Goal: Task Accomplishment & Management: Use online tool/utility

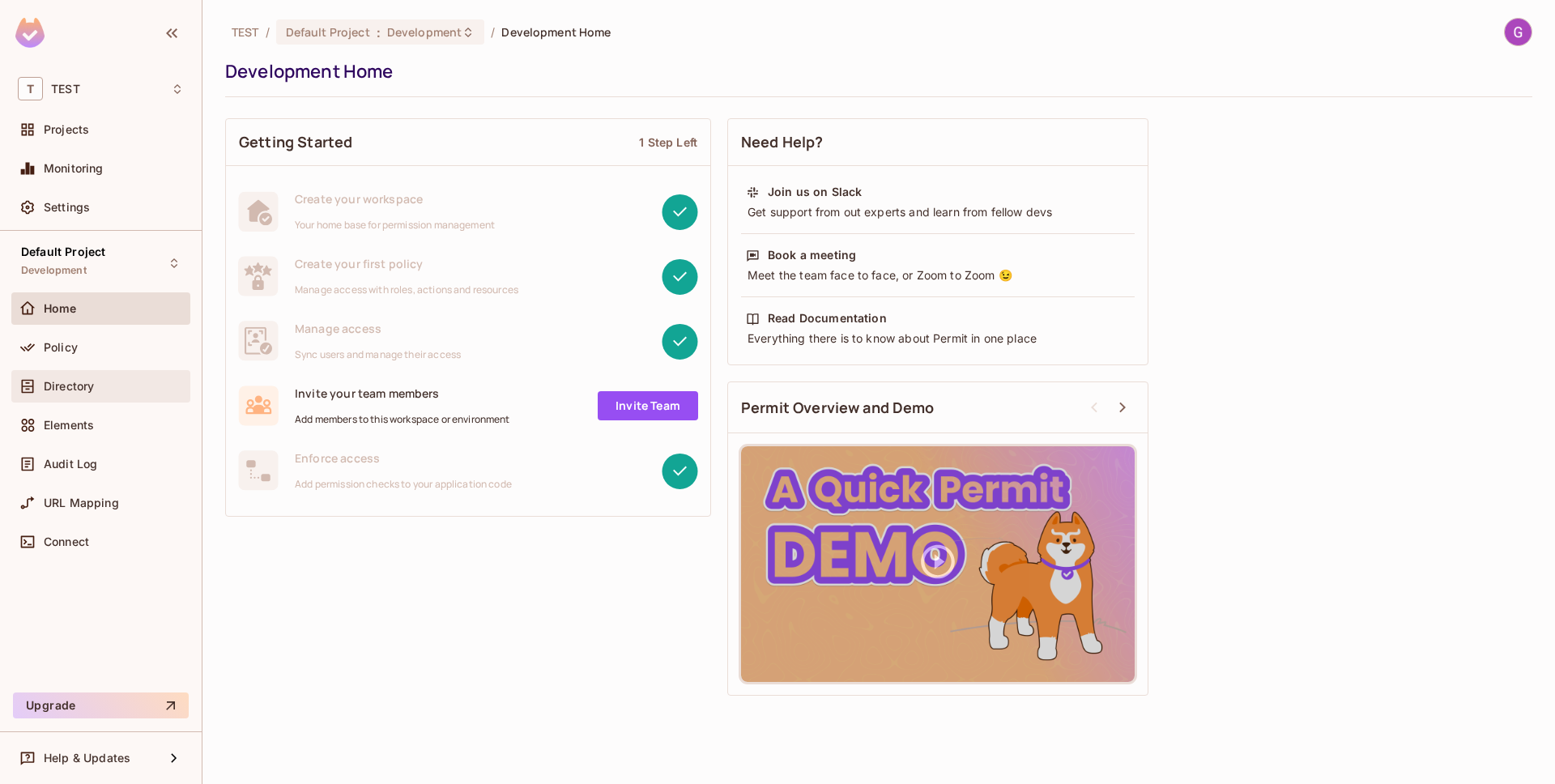
click at [38, 395] on div at bounding box center [30, 385] width 26 height 19
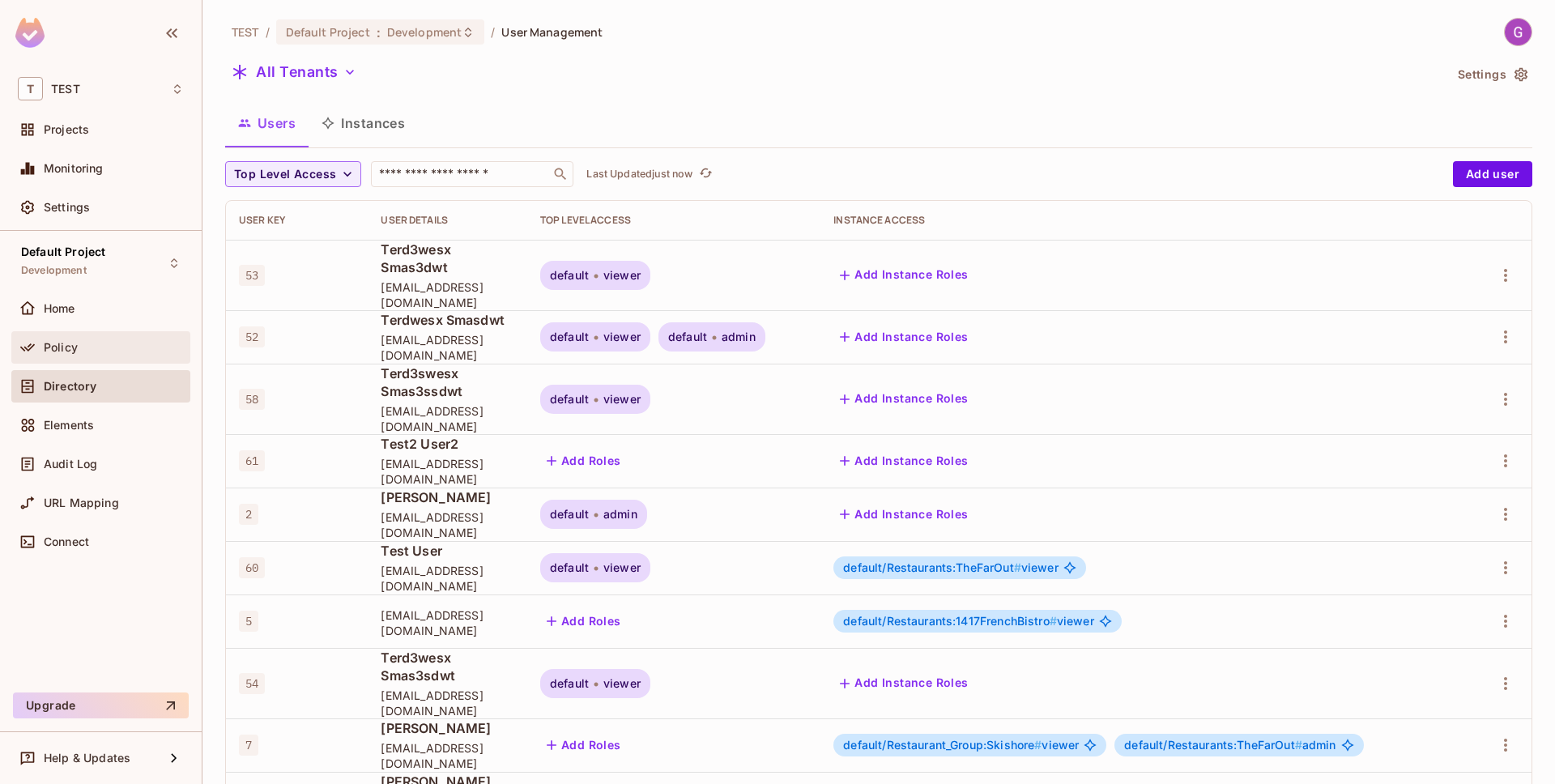
click at [135, 349] on div "Policy" at bounding box center [114, 347] width 140 height 13
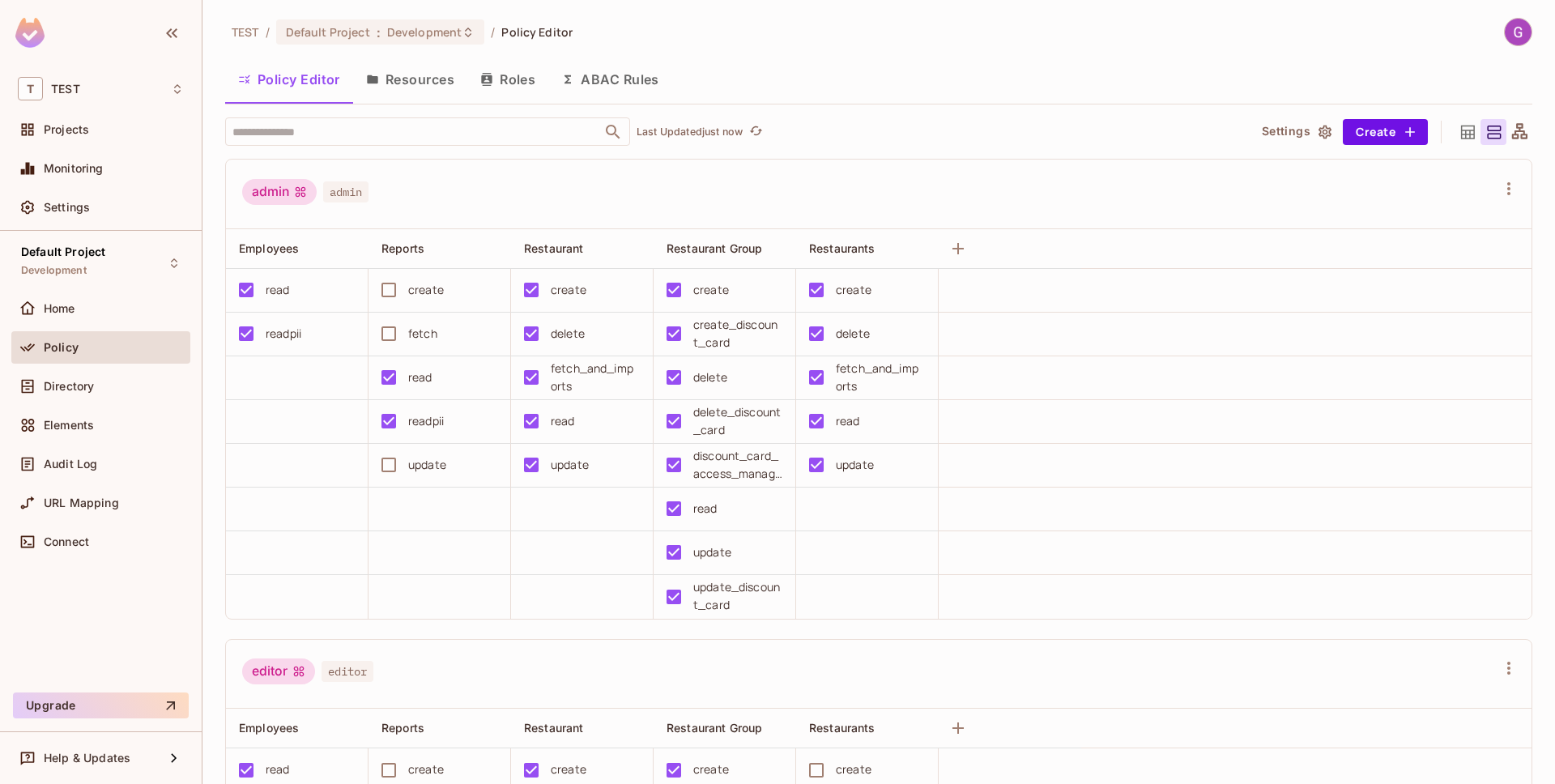
click at [425, 101] on div "Policy Editor Resources Roles ABAC Rules" at bounding box center [878, 81] width 1307 height 44
click at [423, 86] on button "Resources" at bounding box center [410, 79] width 115 height 40
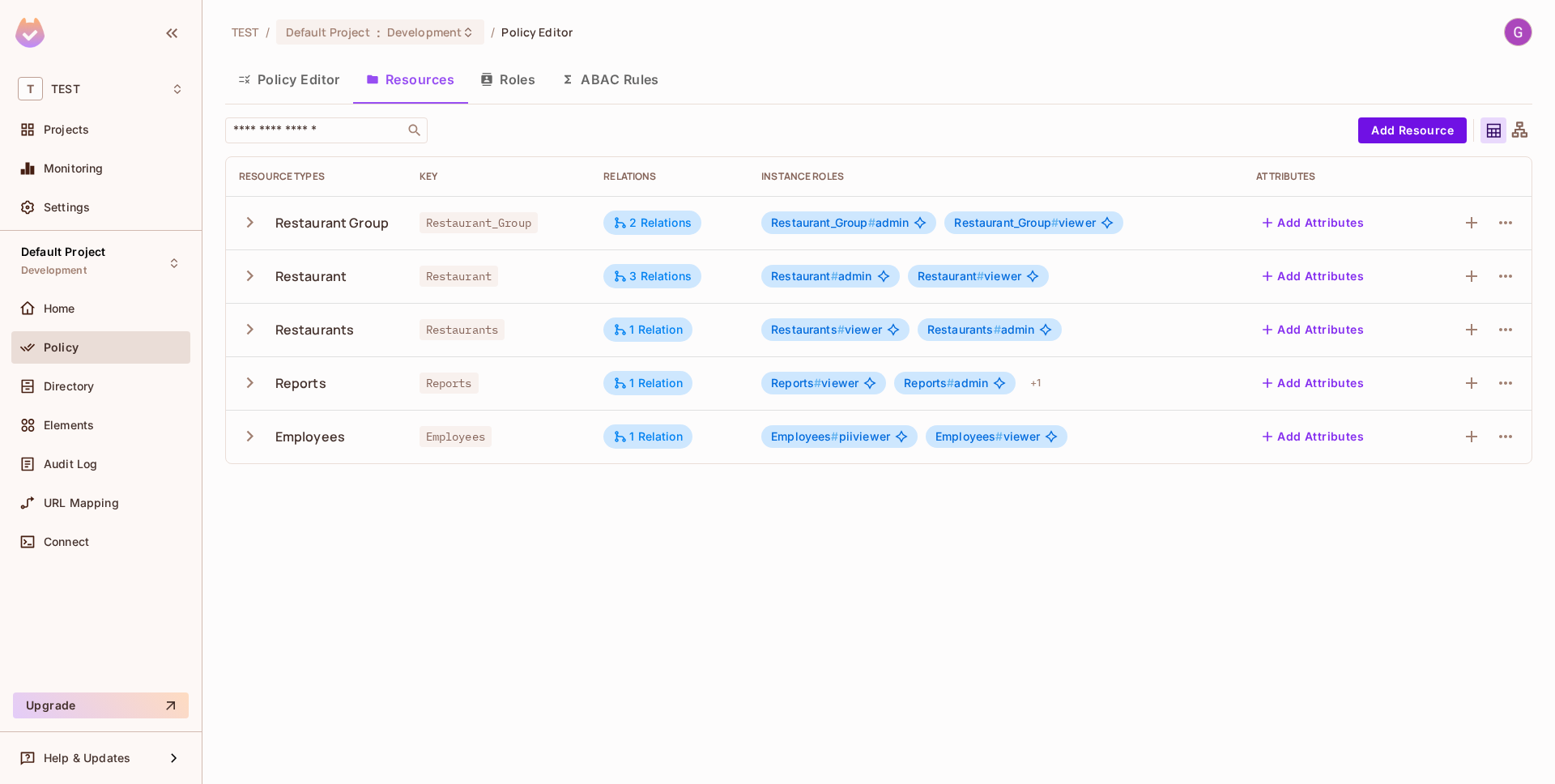
click at [252, 280] on icon "button" at bounding box center [250, 276] width 22 height 22
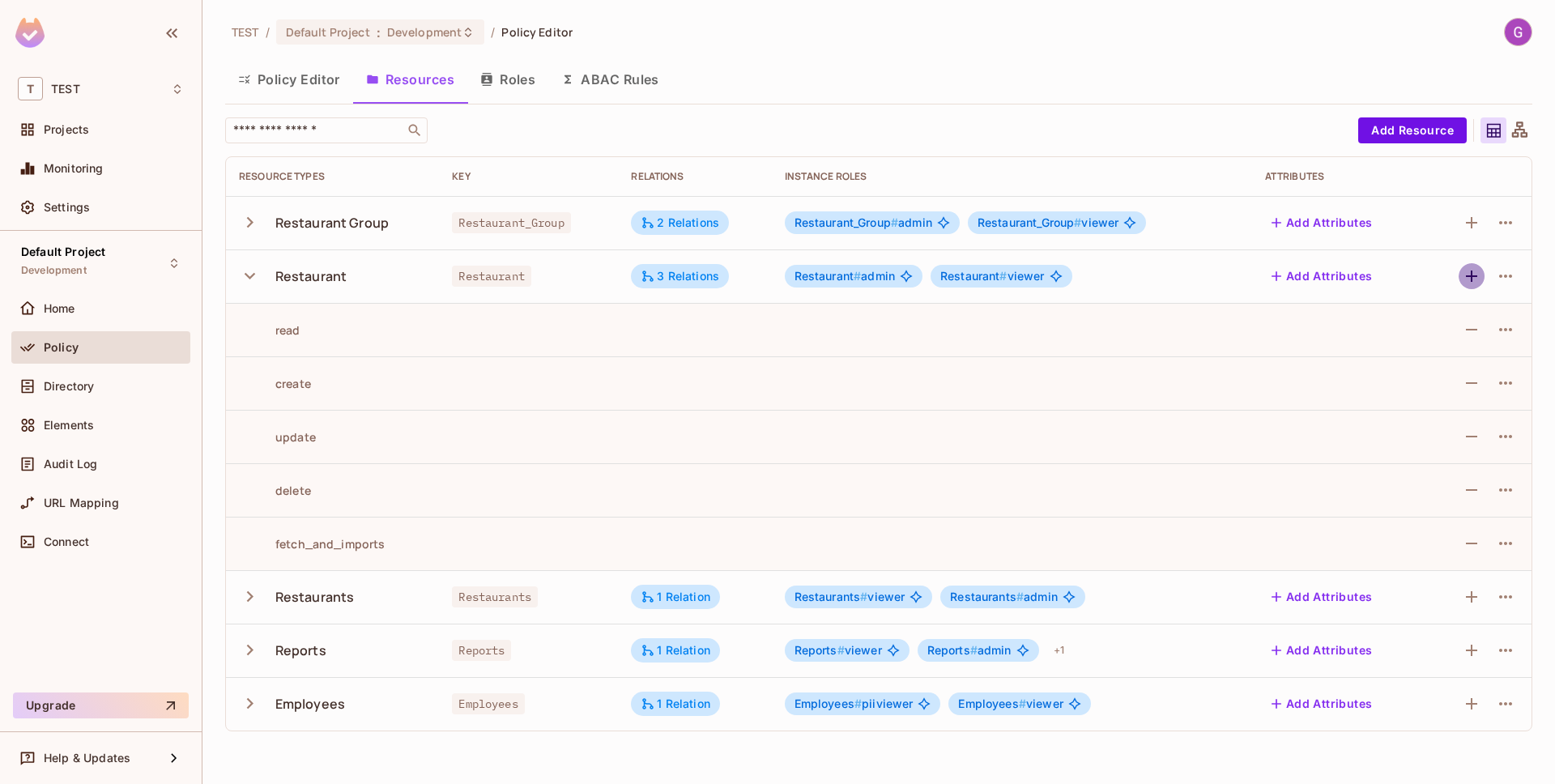
click at [1472, 276] on icon "button" at bounding box center [1471, 277] width 12 height 12
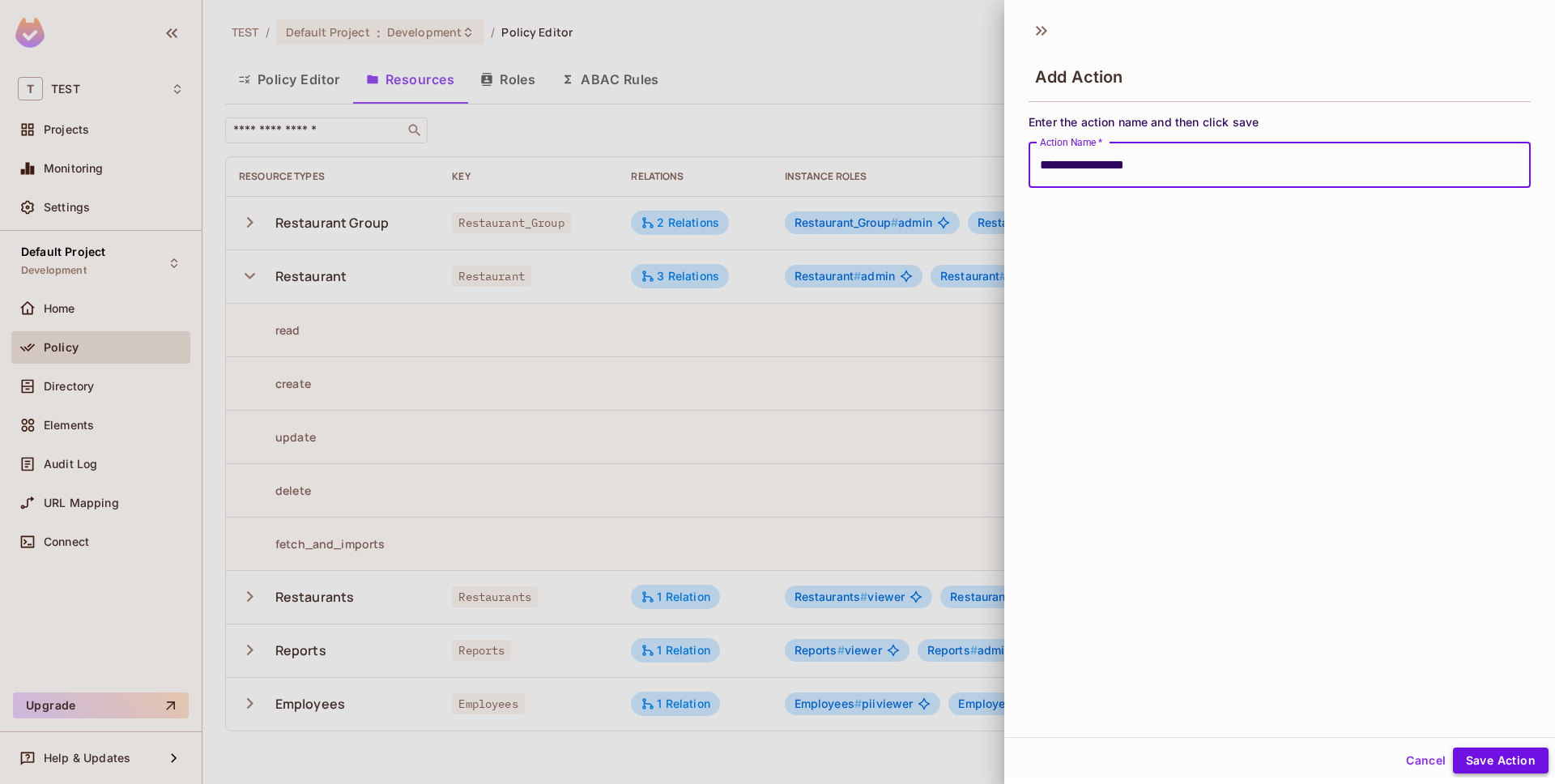
type input "**********"
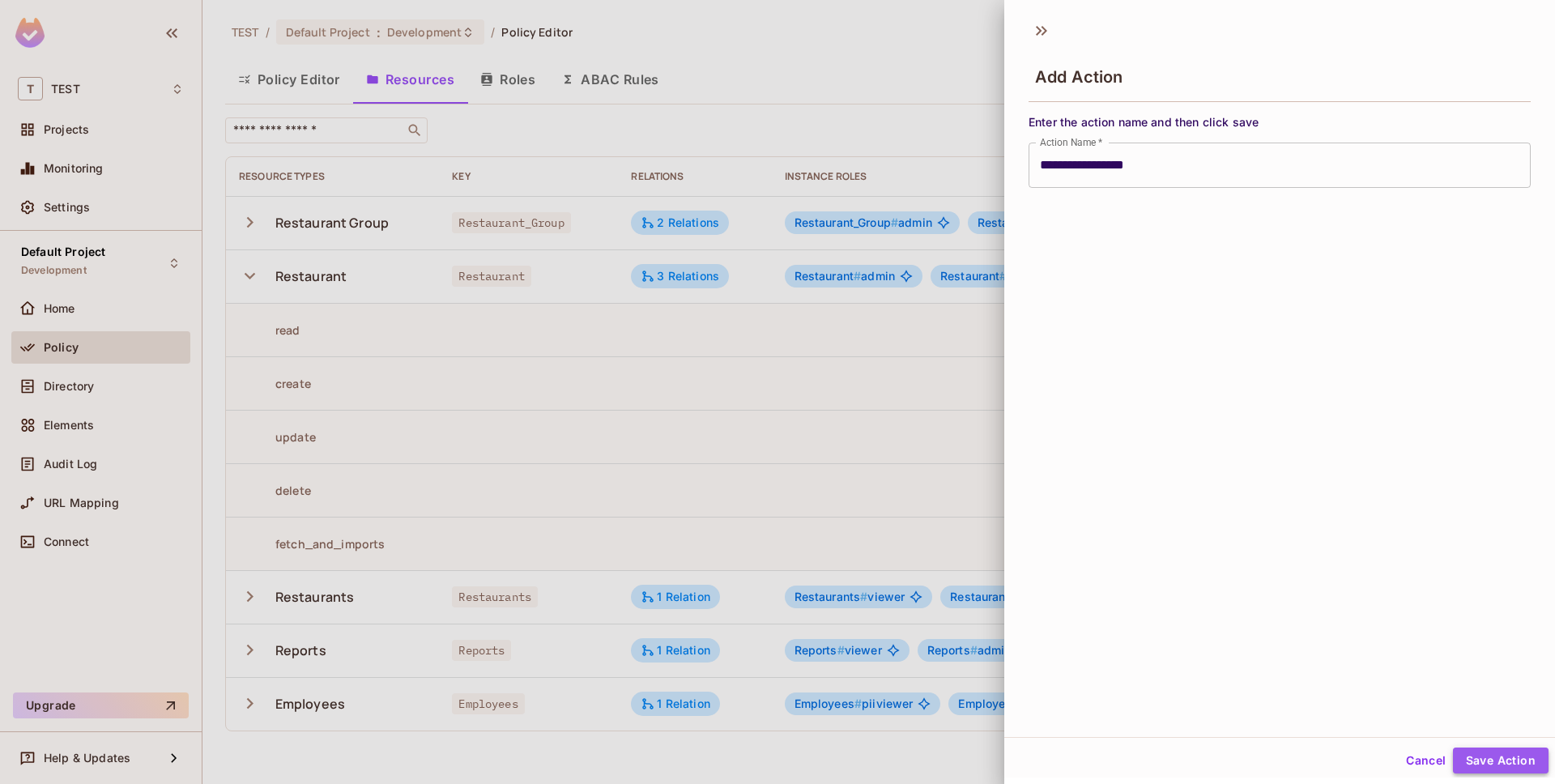
click at [1496, 763] on button "Save Action" at bounding box center [1501, 760] width 95 height 26
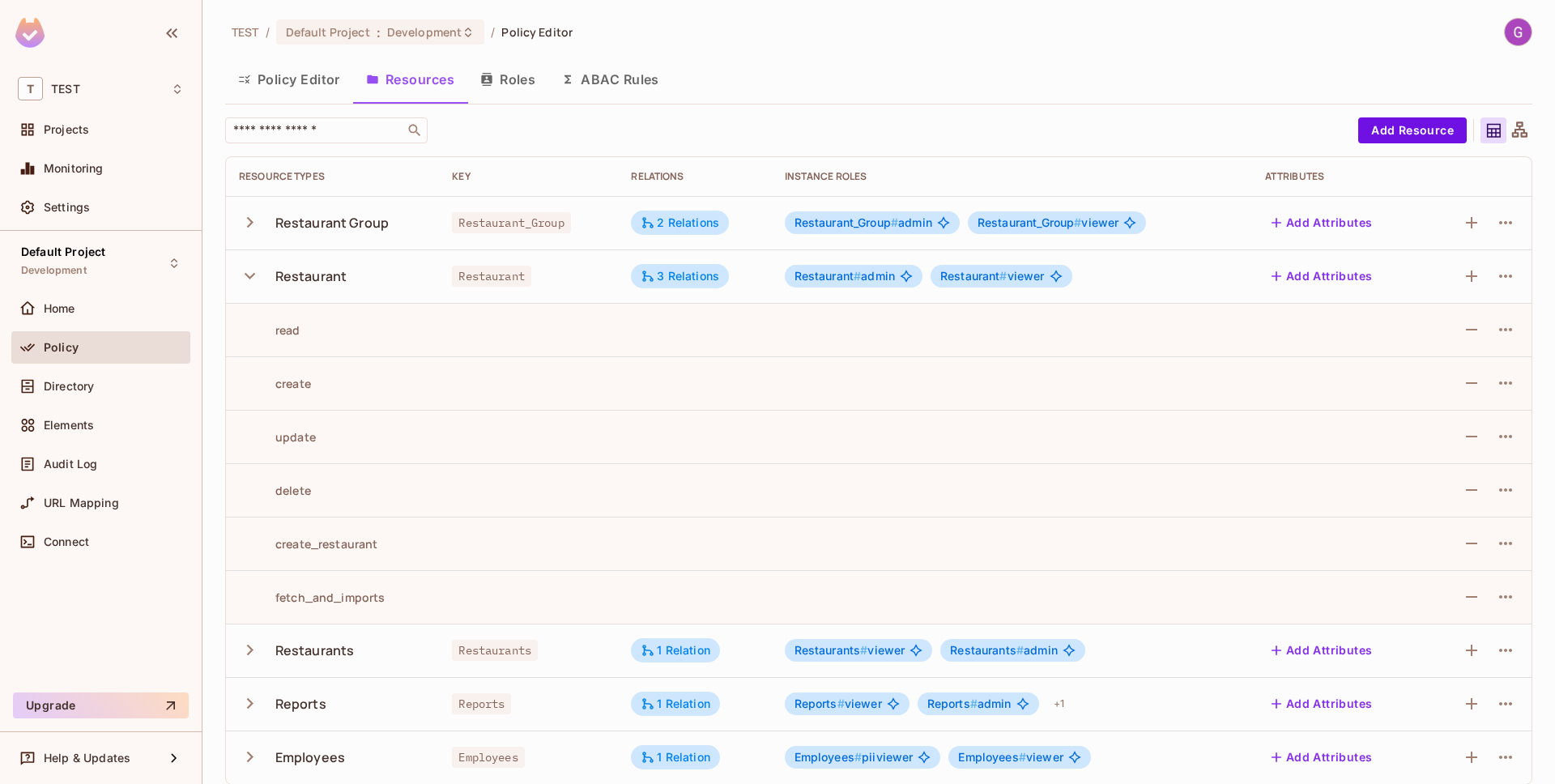
click at [279, 83] on button "Policy Editor" at bounding box center [288, 79] width 128 height 40
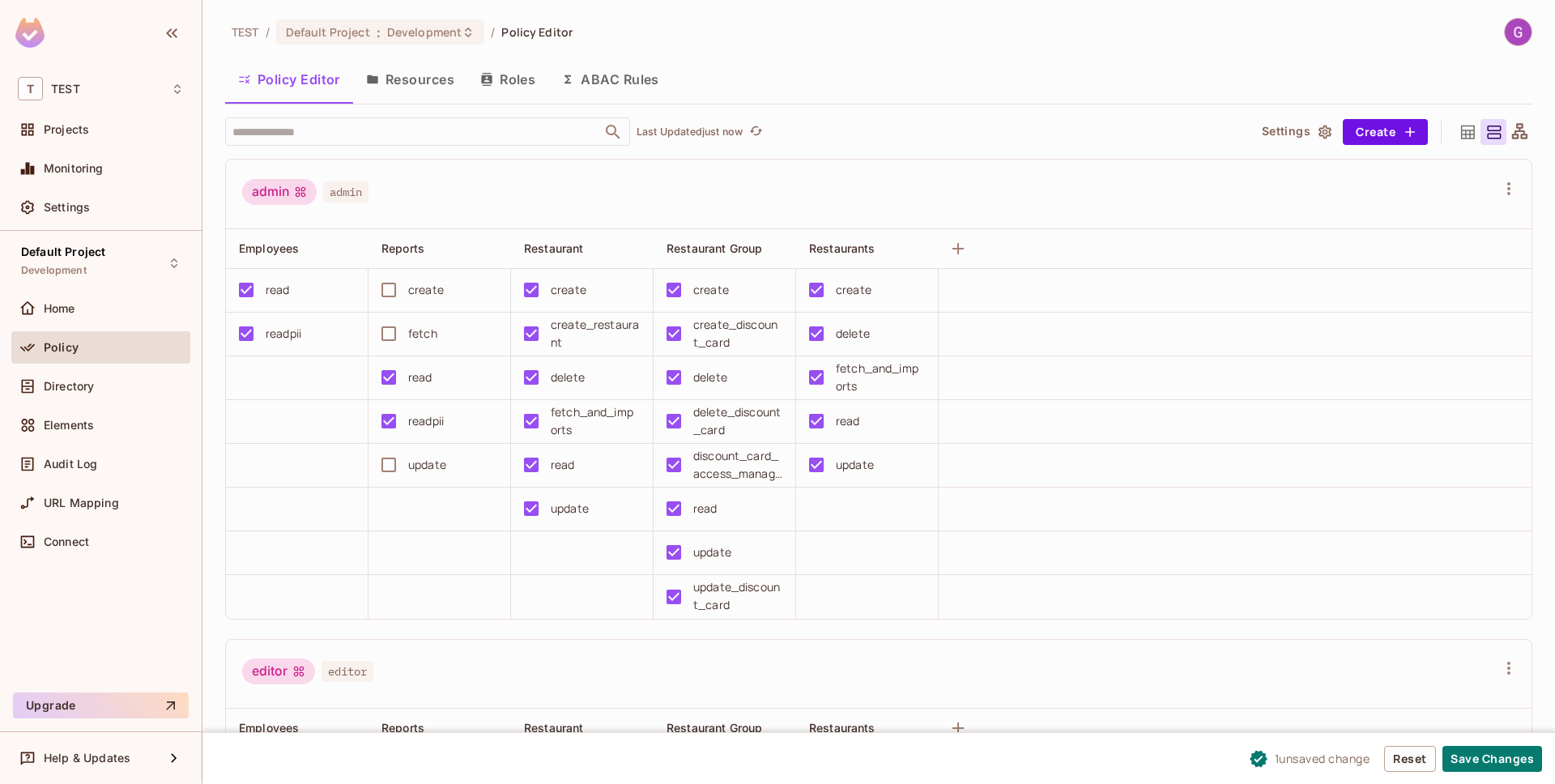
scroll to position [369, 0]
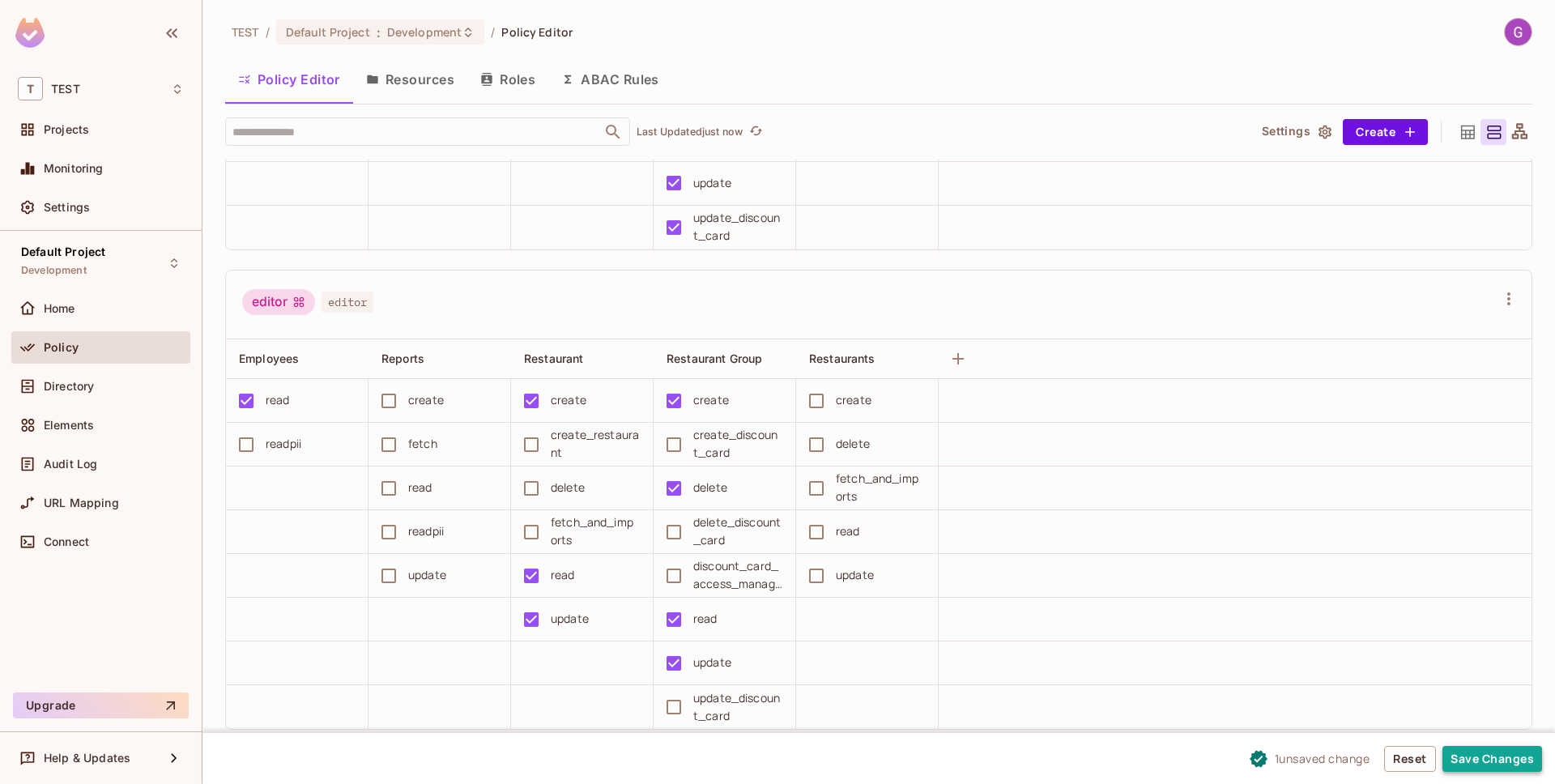
click at [1507, 771] on button "Save Changes" at bounding box center [1491, 758] width 99 height 26
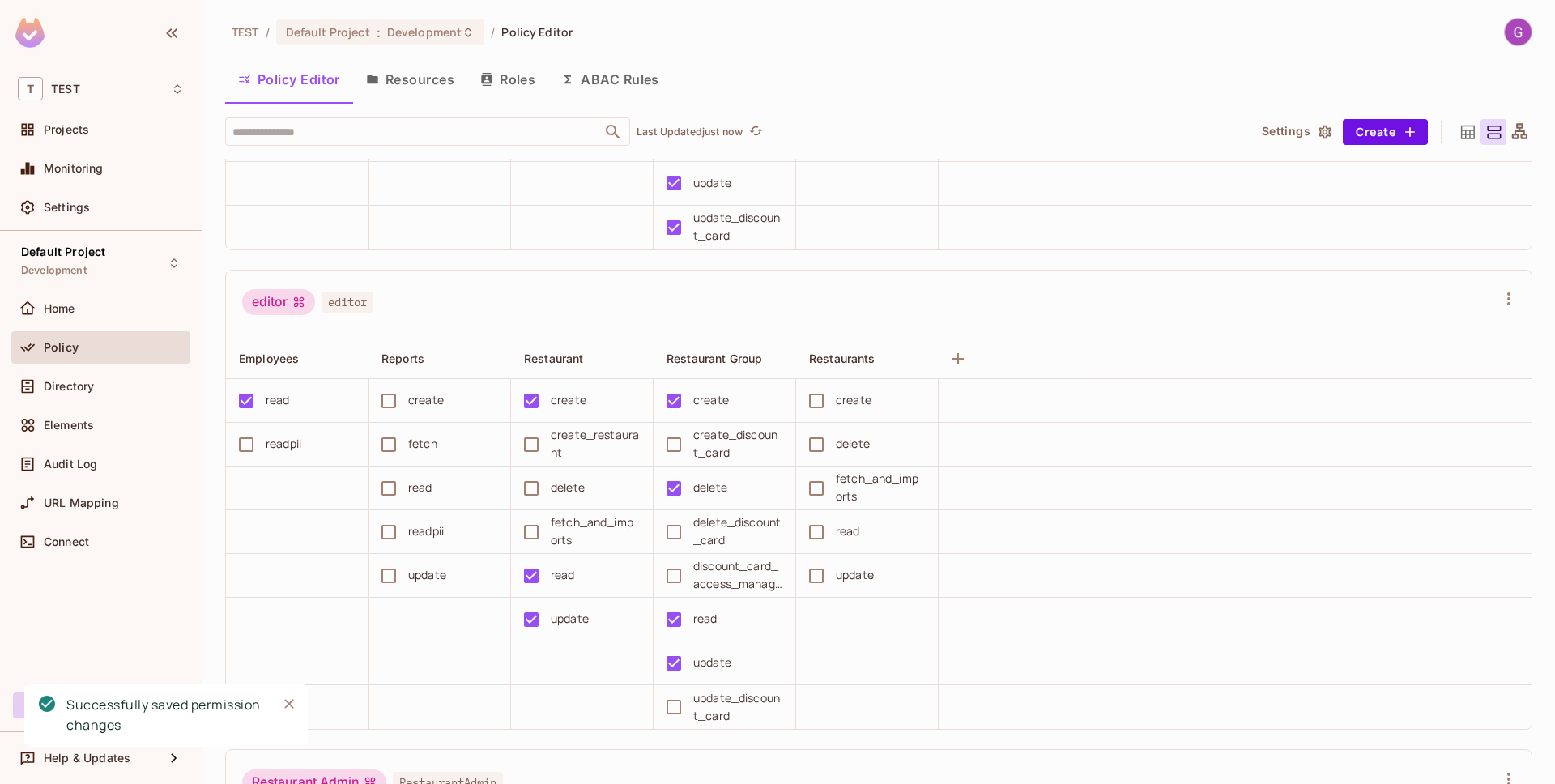
click at [430, 86] on button "Resources" at bounding box center [410, 79] width 115 height 40
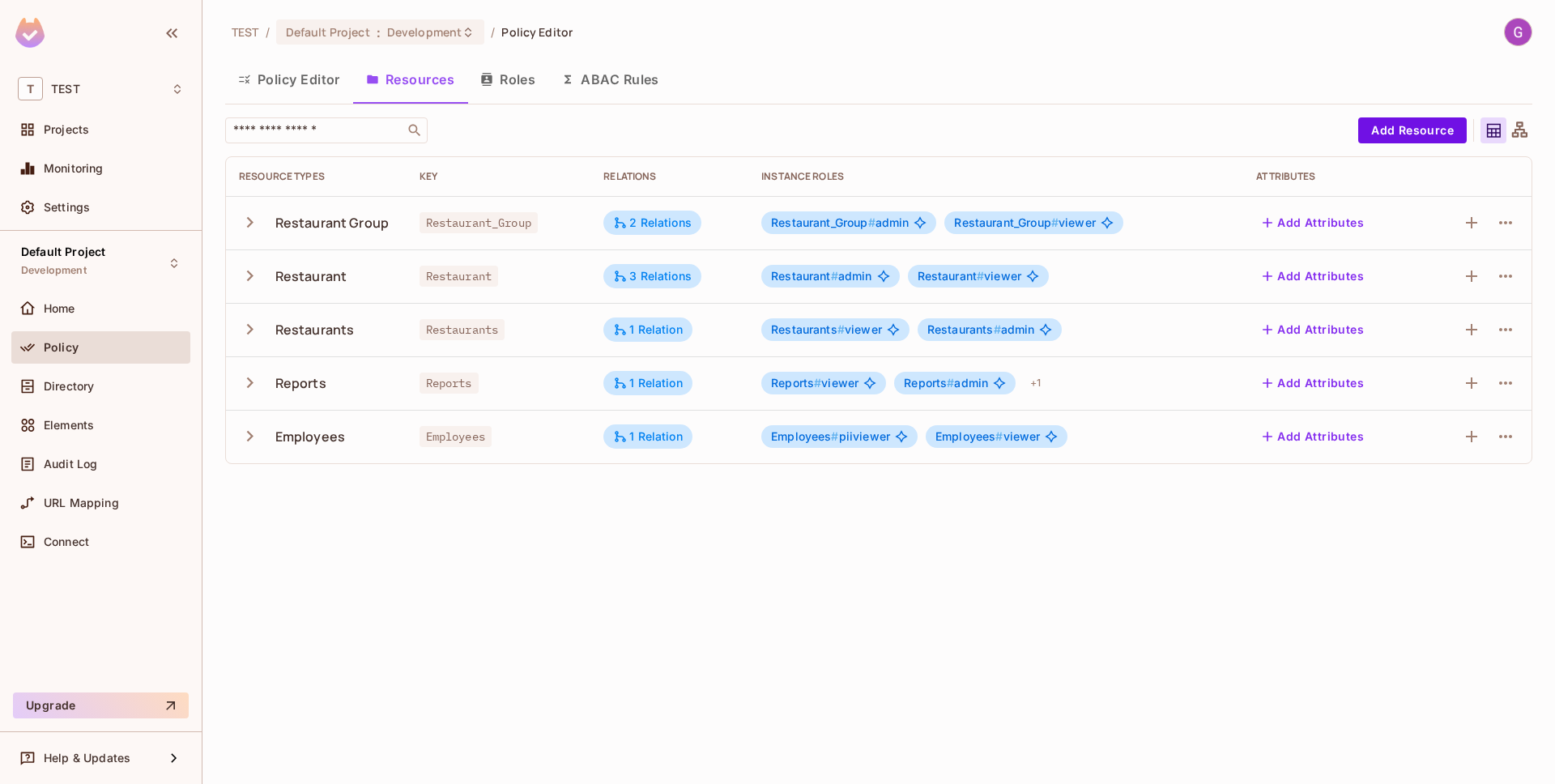
click at [247, 220] on icon "button" at bounding box center [250, 222] width 22 height 22
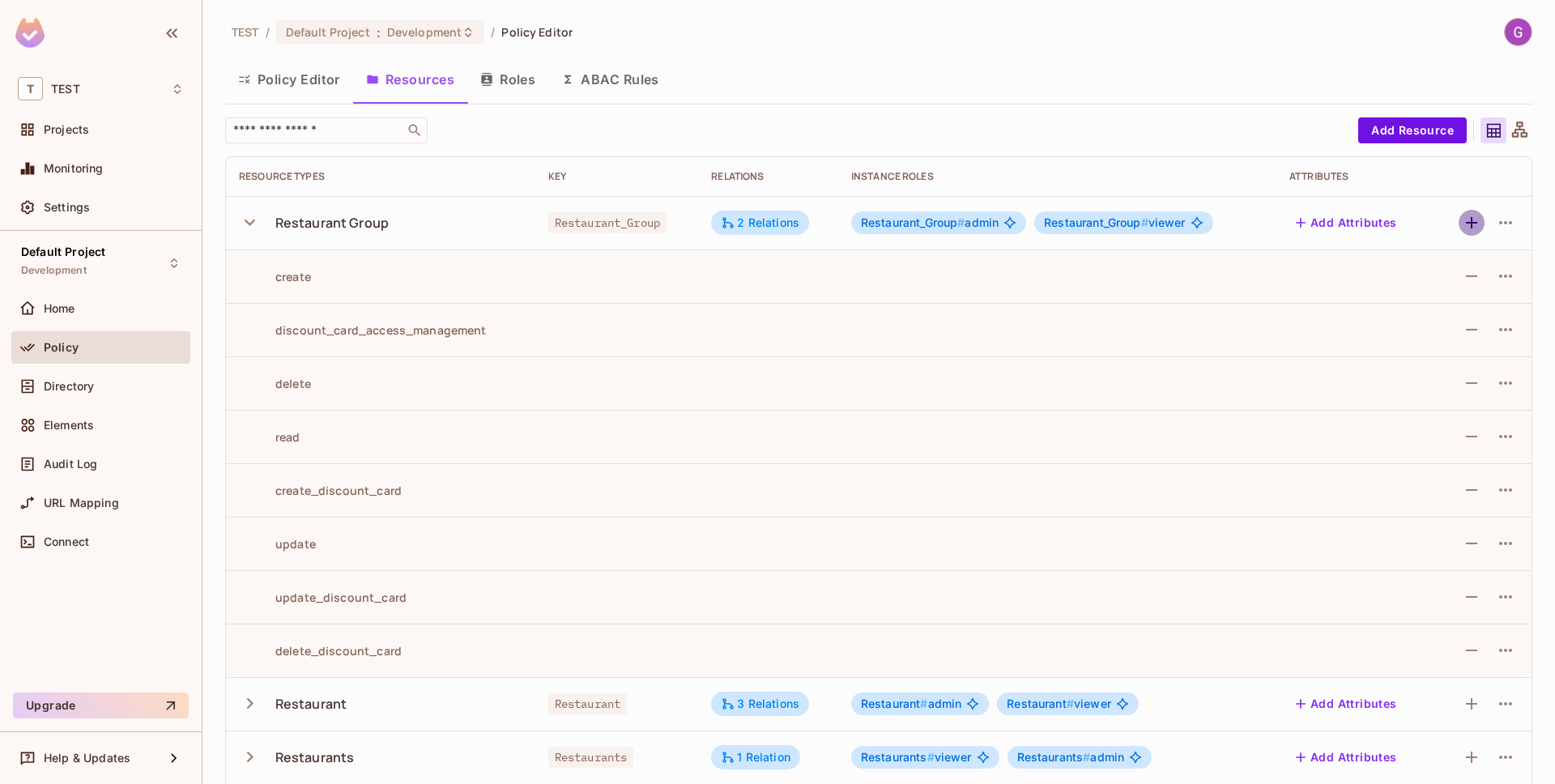
click at [1471, 228] on icon "button" at bounding box center [1471, 222] width 19 height 19
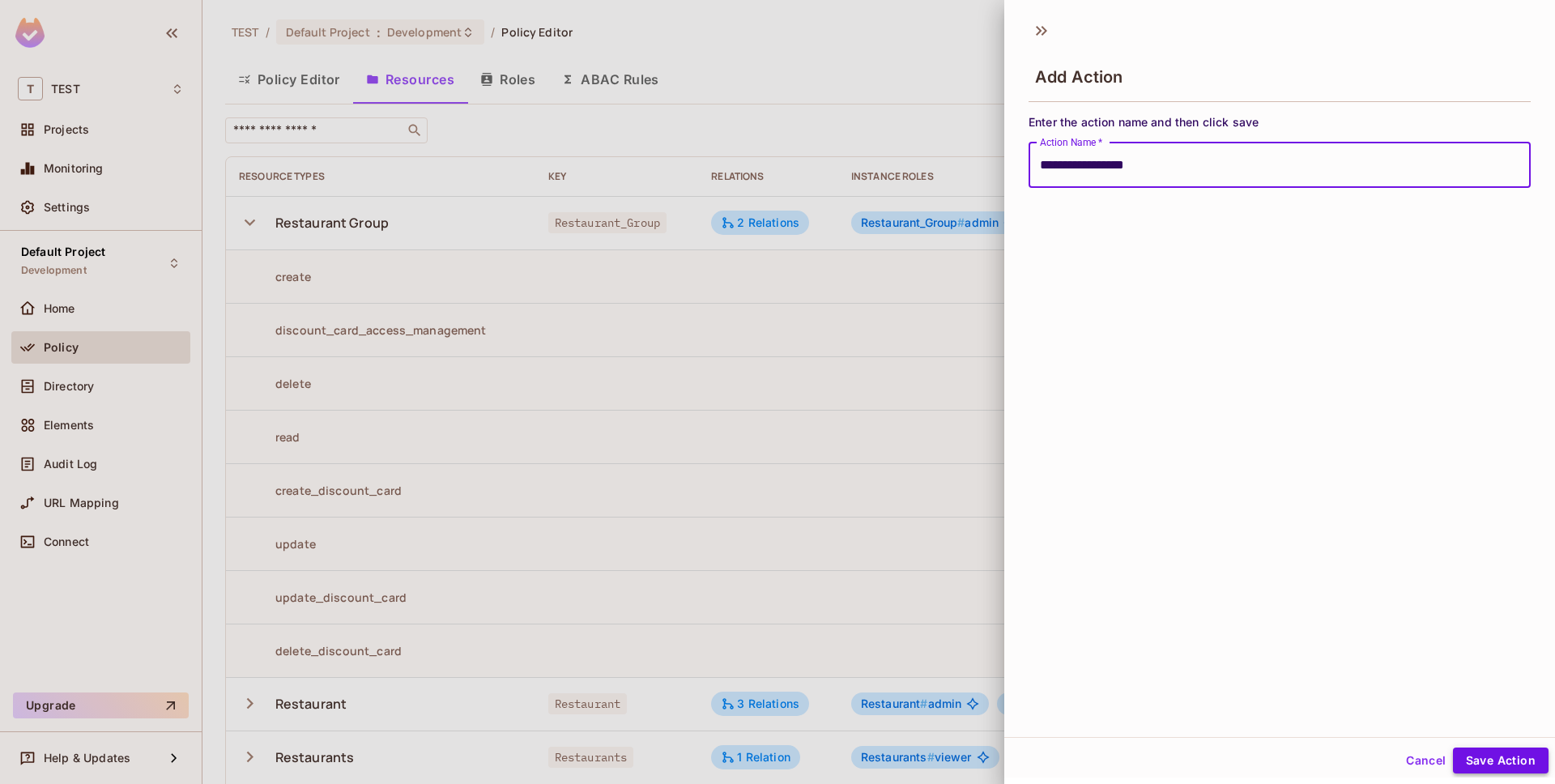
type input "**********"
click at [1522, 756] on button "Save Action" at bounding box center [1501, 760] width 95 height 26
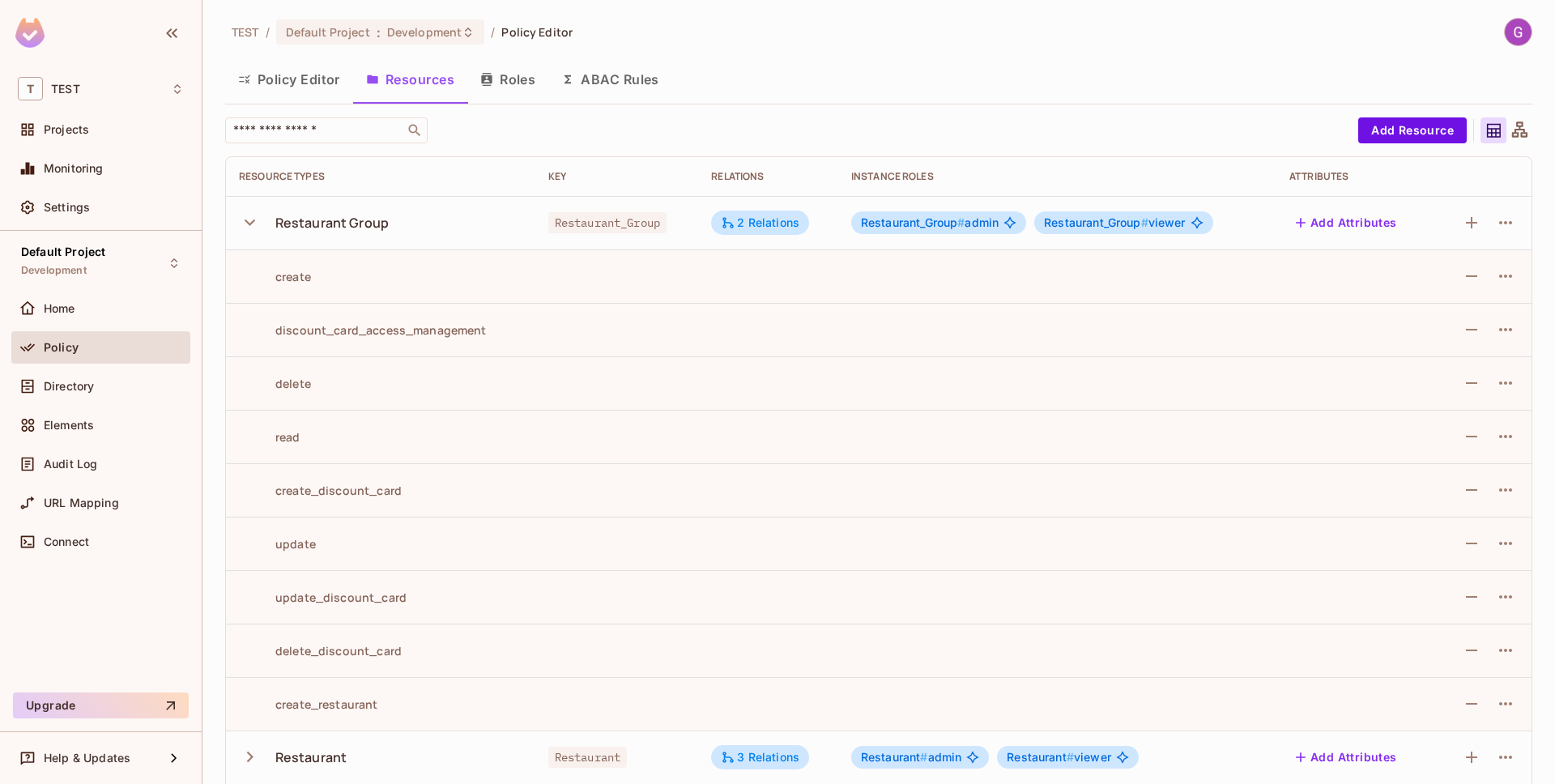
click at [268, 78] on button "Policy Editor" at bounding box center [288, 79] width 128 height 40
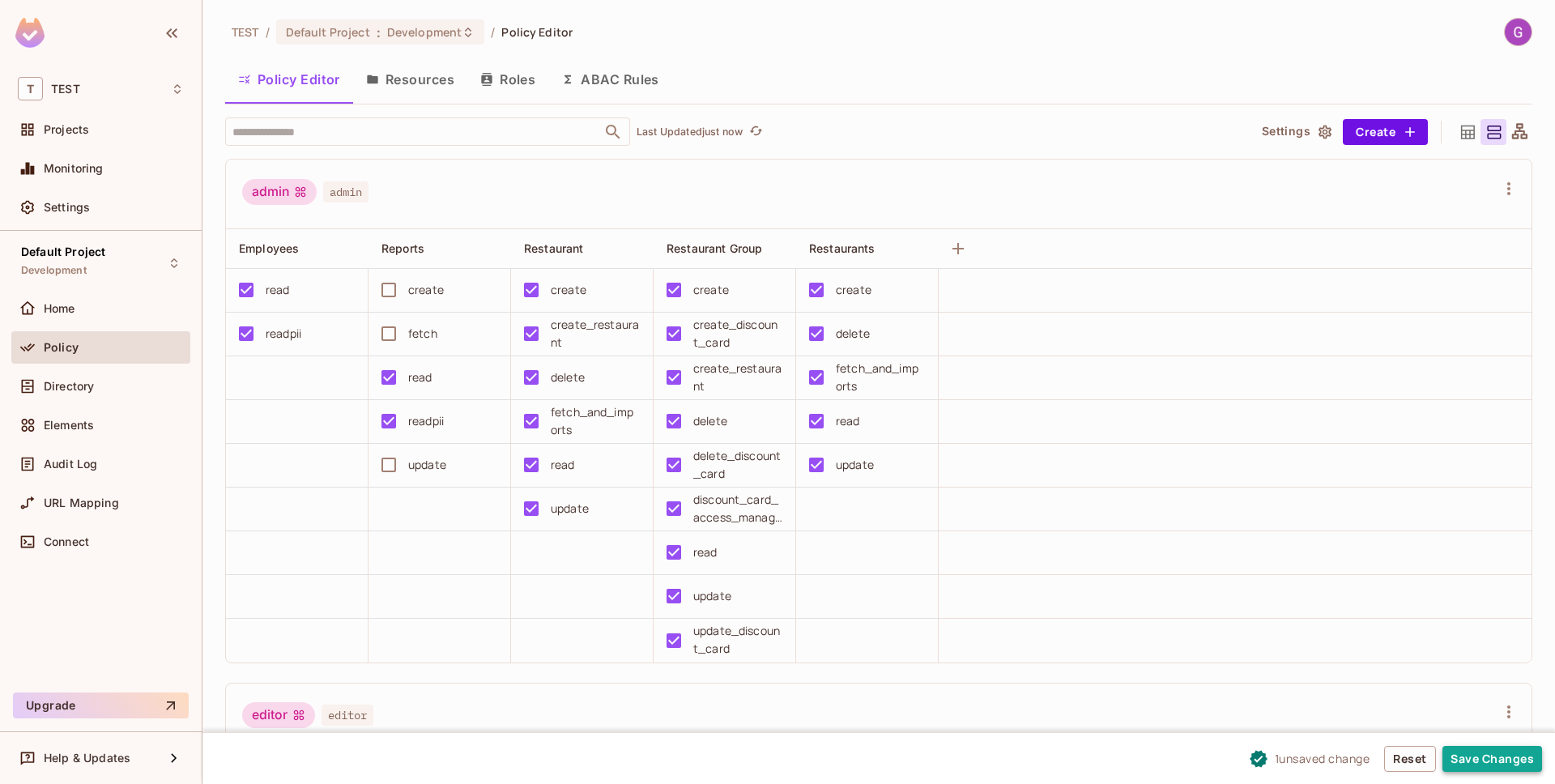
click at [1526, 760] on button "Save Changes" at bounding box center [1491, 758] width 99 height 26
